Goal: Use online tool/utility

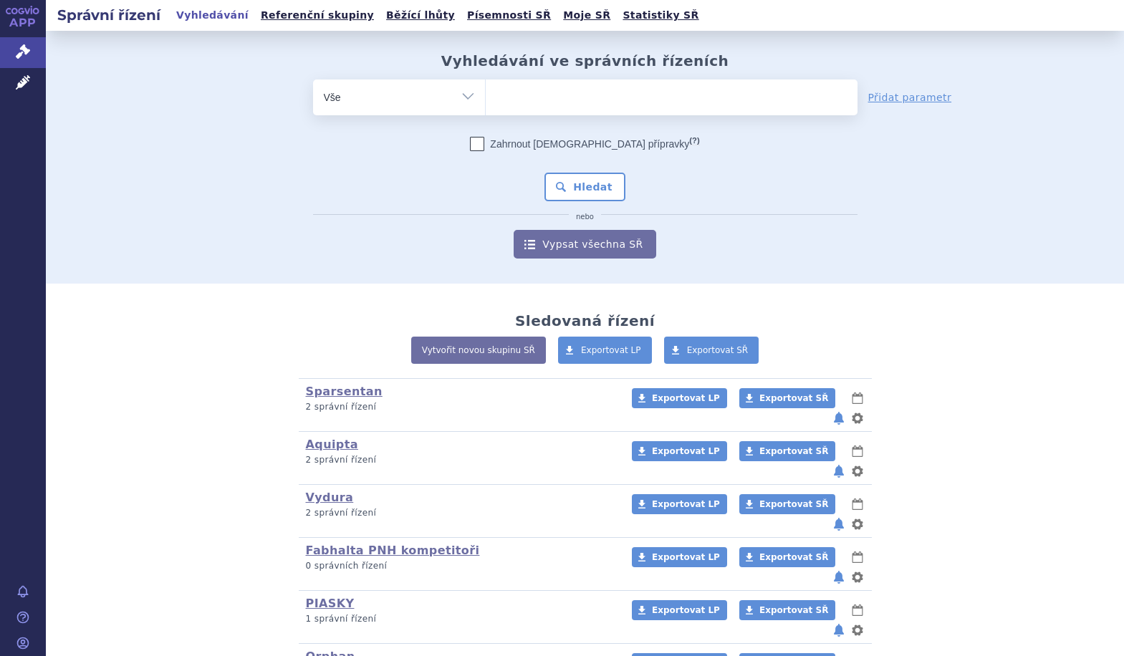
click at [574, 106] on ul at bounding box center [672, 95] width 372 height 30
click at [486, 106] on select at bounding box center [485, 97] width 1 height 36
click at [542, 88] on ul at bounding box center [672, 95] width 372 height 30
click at [486, 88] on select at bounding box center [485, 97] width 1 height 36
click at [23, 80] on icon at bounding box center [23, 82] width 14 height 14
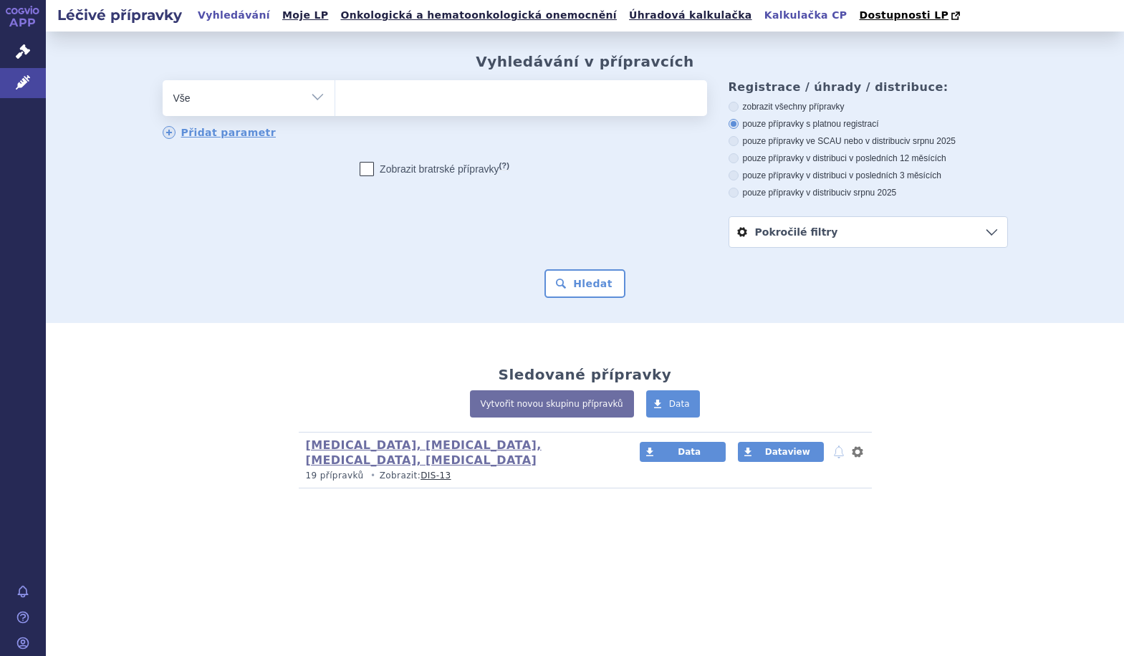
click at [760, 16] on link "Kalkulačka CP" at bounding box center [806, 15] width 92 height 19
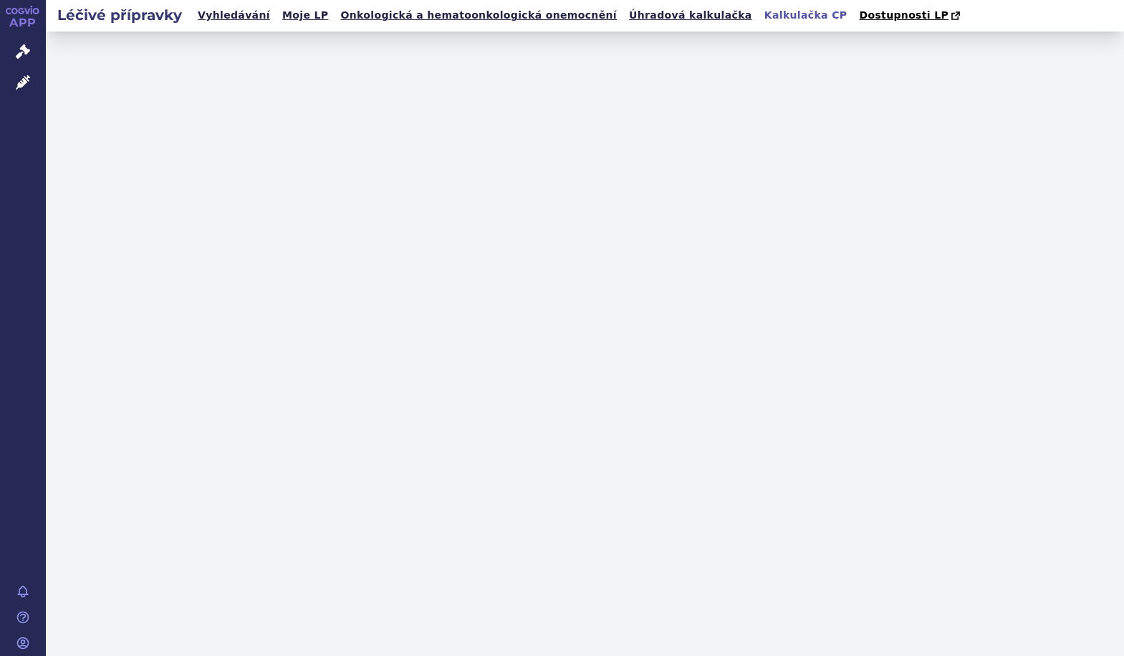
click at [760, 14] on link "Kalkulačka CP" at bounding box center [806, 15] width 92 height 19
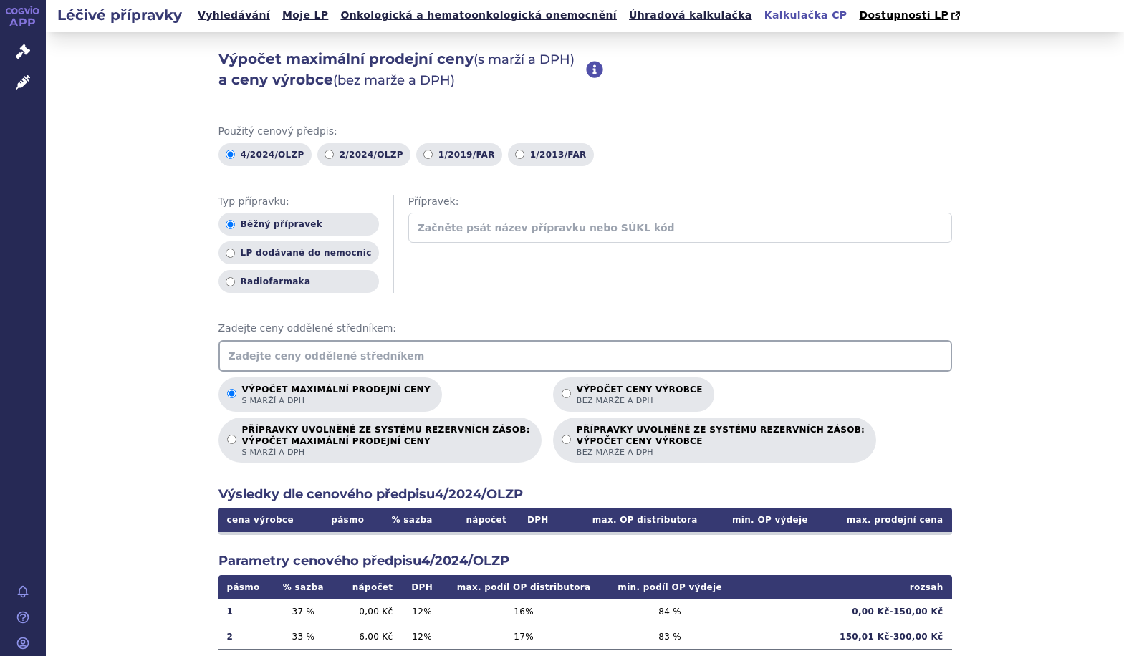
scroll to position [188, 0]
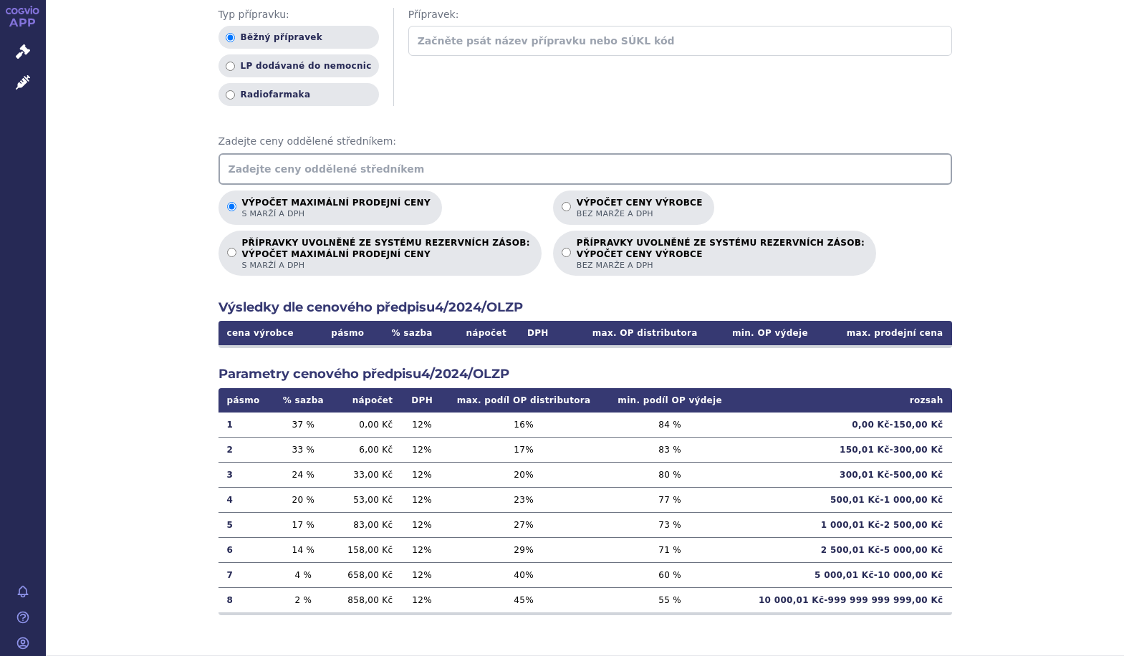
click at [390, 169] on input "text" at bounding box center [586, 169] width 734 height 32
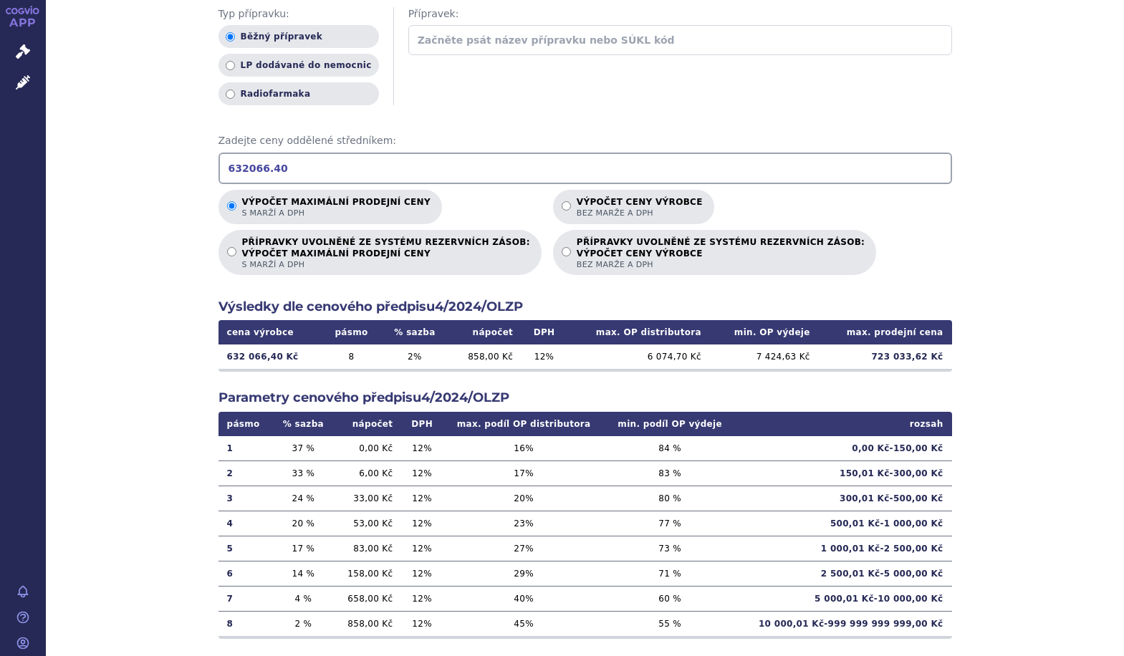
type input "632066.40"
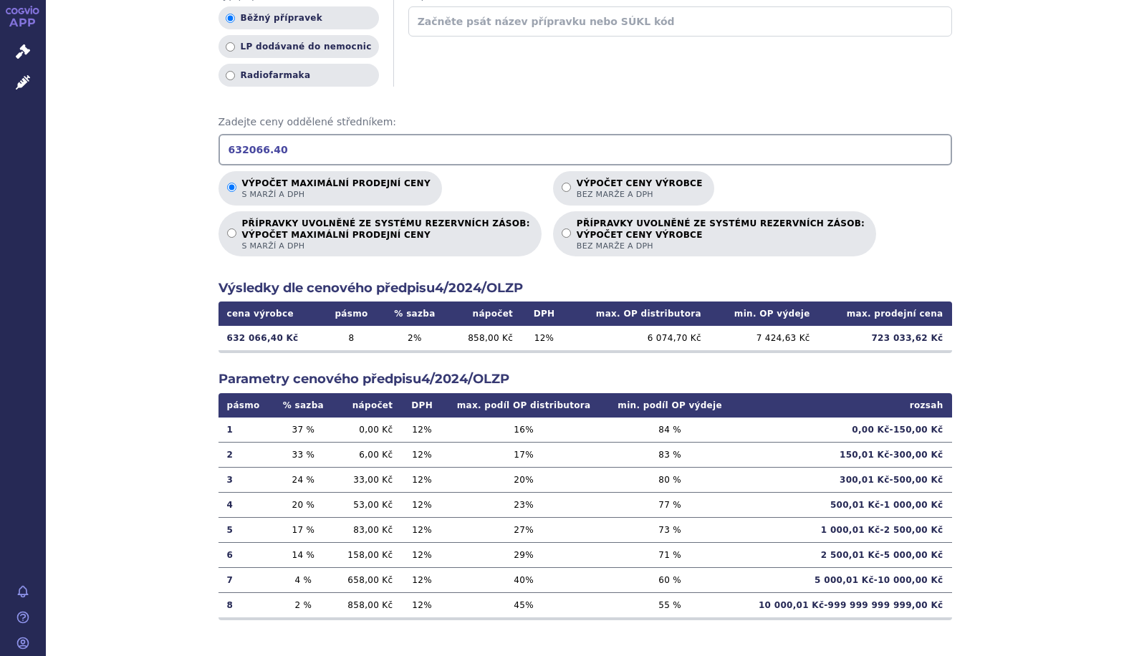
scroll to position [212, 0]
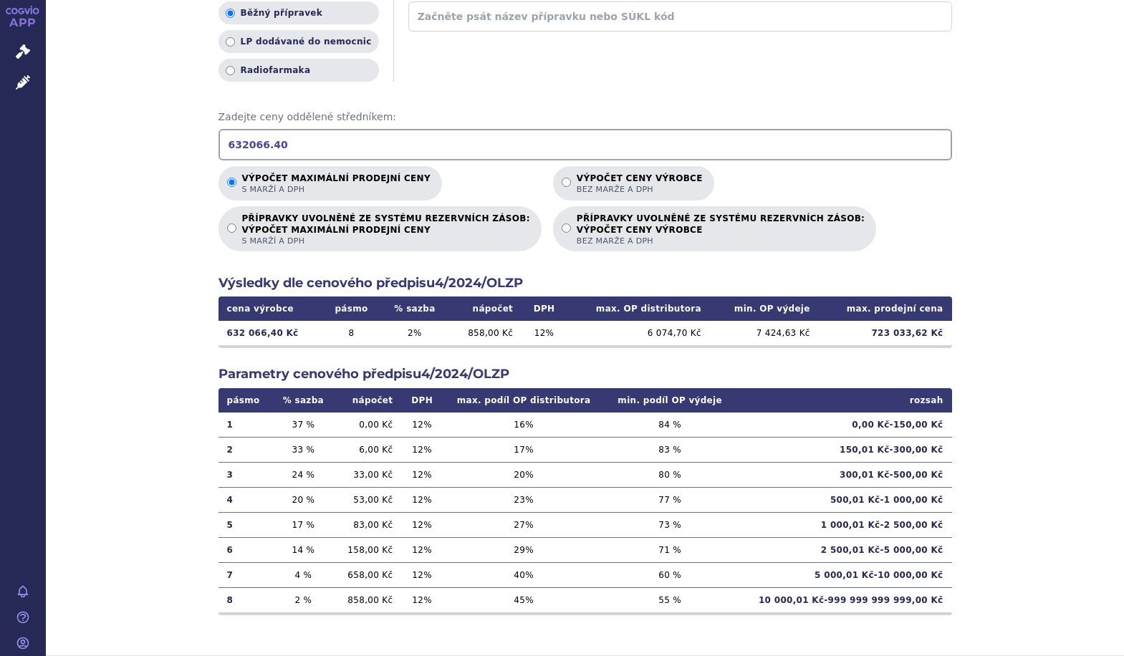
click at [515, 656] on html "APP Správní řízení Léčivé přípravky Notifikace Nápověda Barbora Decker DPH" at bounding box center [562, 328] width 1124 height 656
